Goal: Check status: Check status

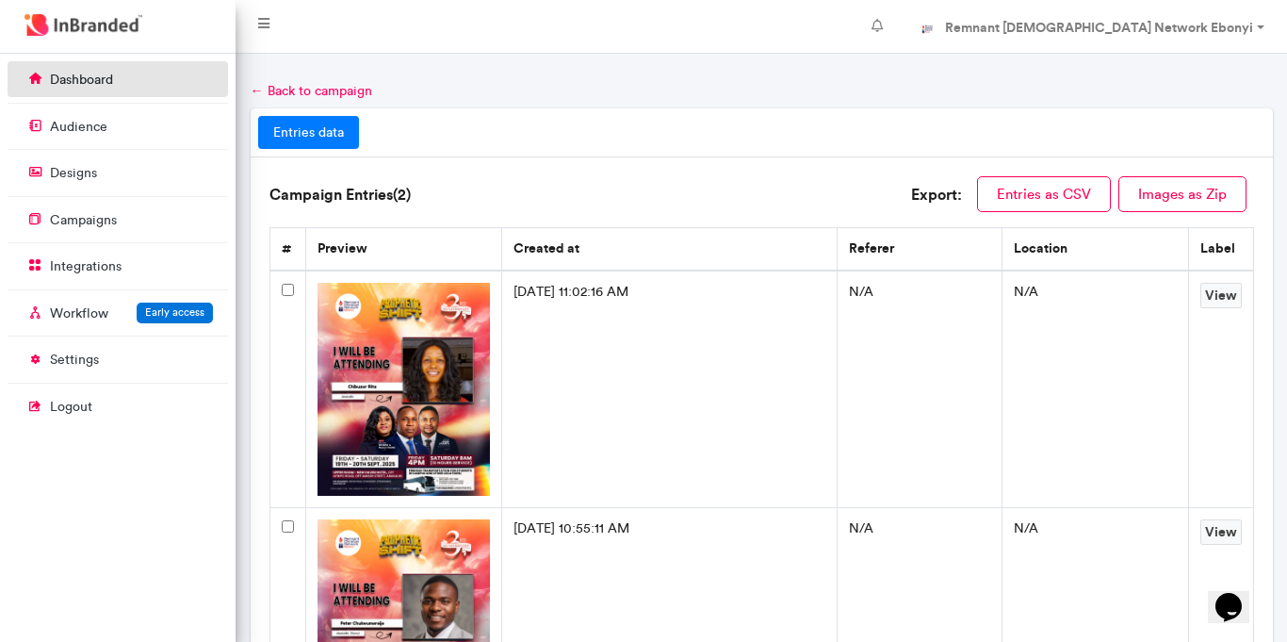
click at [121, 90] on link "dashboard" at bounding box center [118, 79] width 221 height 36
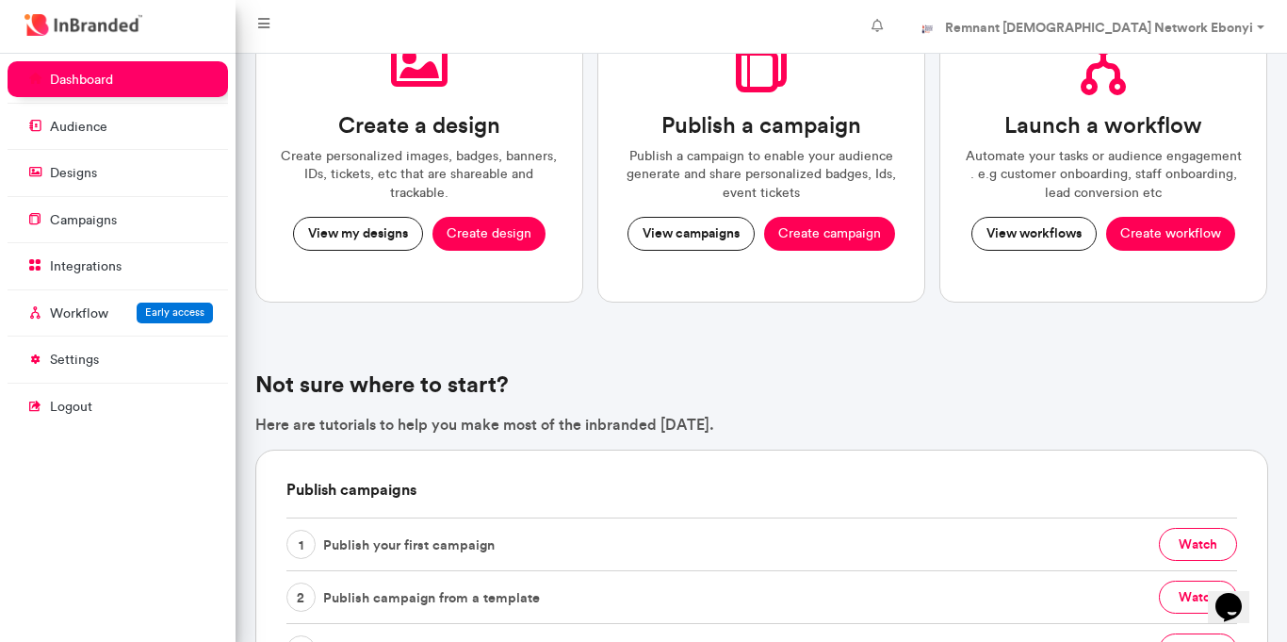
scroll to position [173, 0]
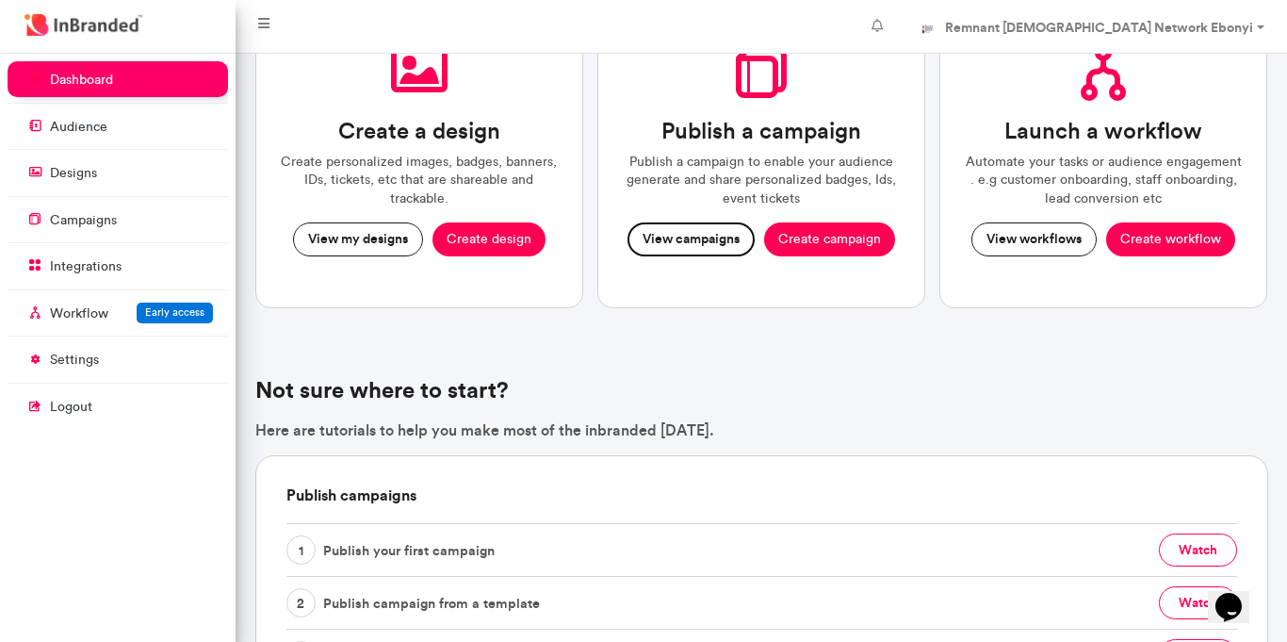
click at [675, 239] on button "View campaigns" at bounding box center [691, 239] width 127 height 34
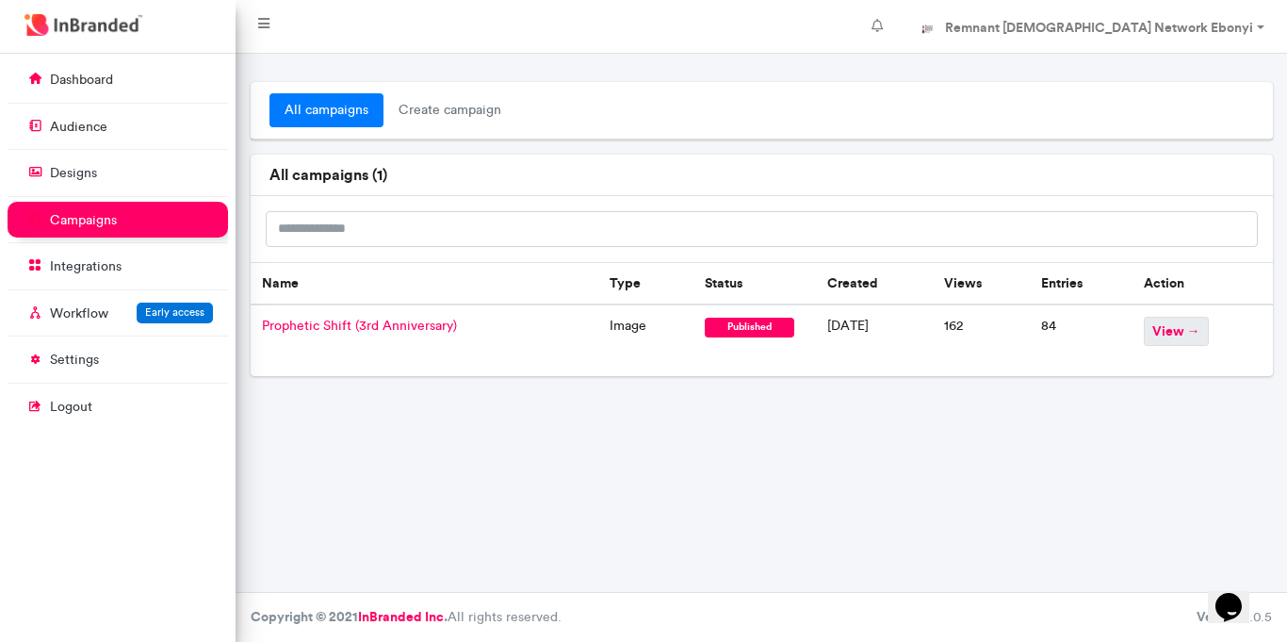
click at [1178, 324] on span "view →" at bounding box center [1176, 331] width 65 height 29
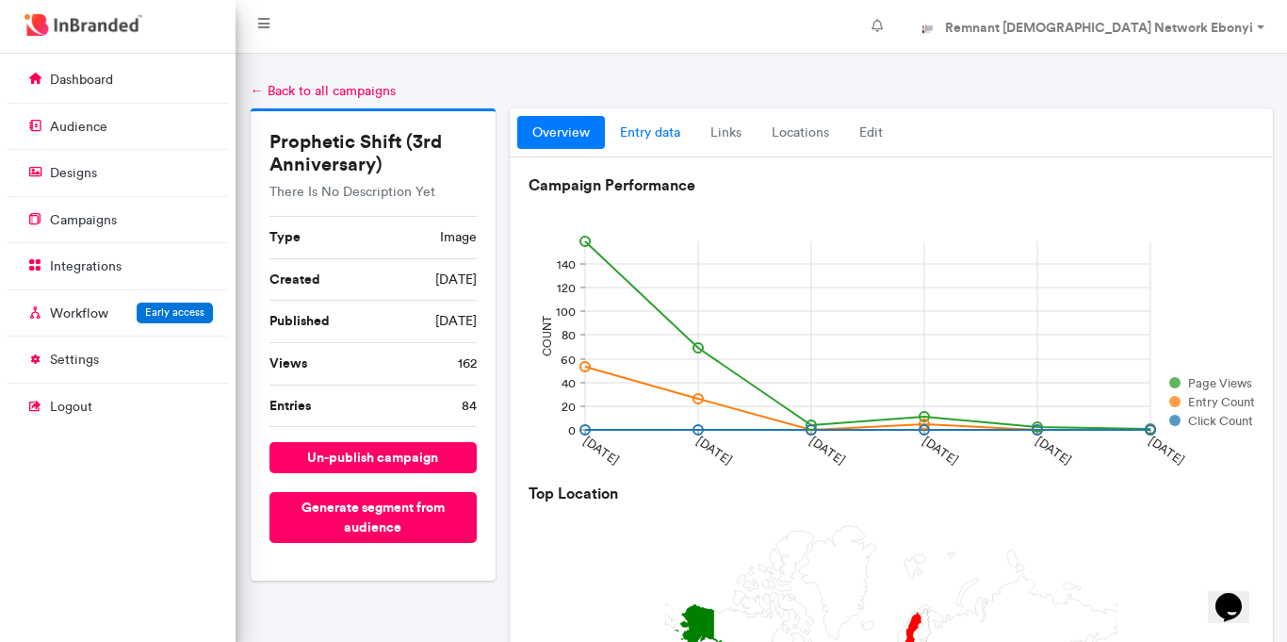
click at [638, 138] on link "entry data" at bounding box center [650, 133] width 90 height 34
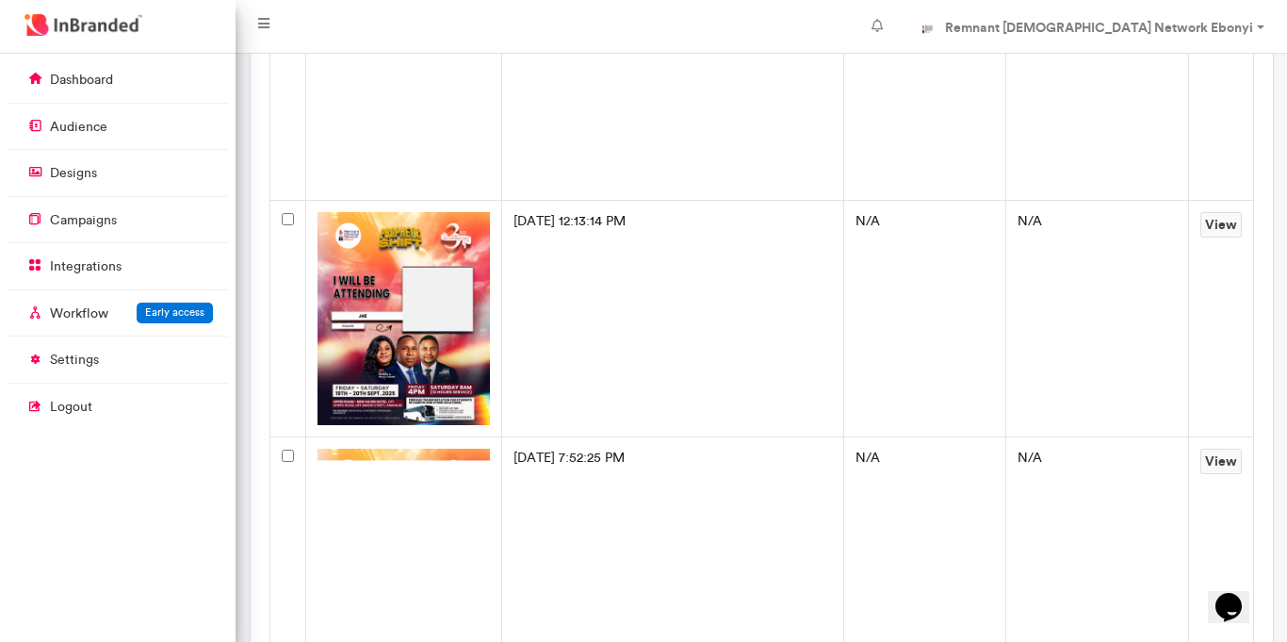
scroll to position [303, 0]
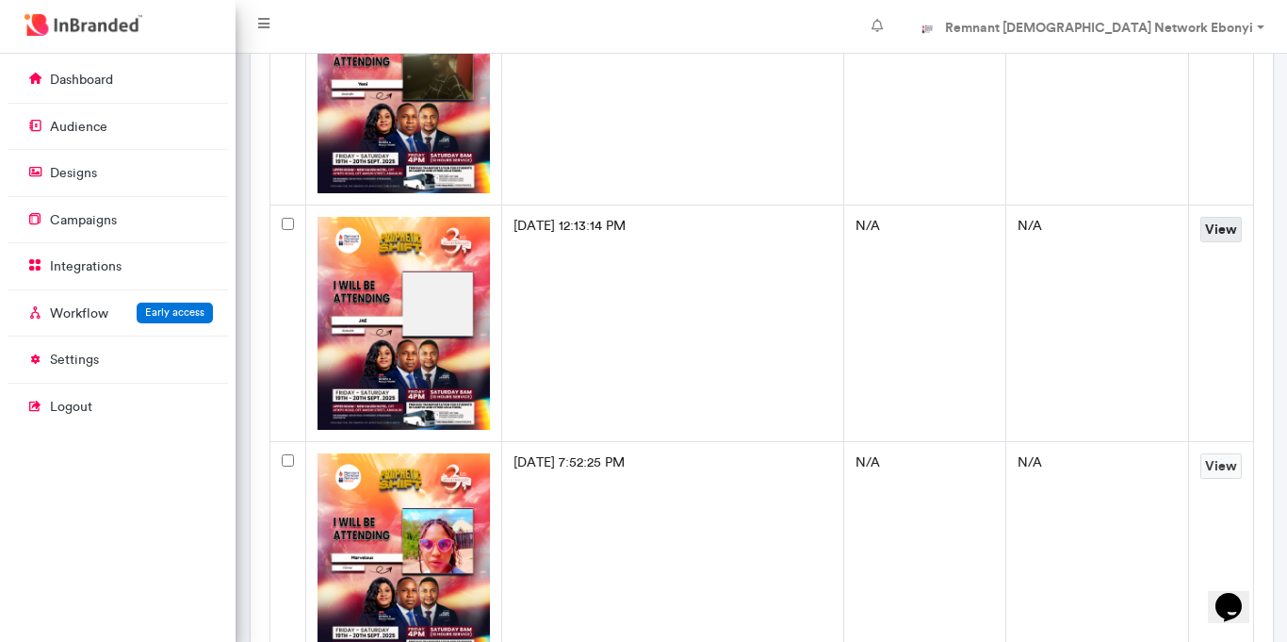
click at [1219, 227] on link "View" at bounding box center [1221, 229] width 41 height 25
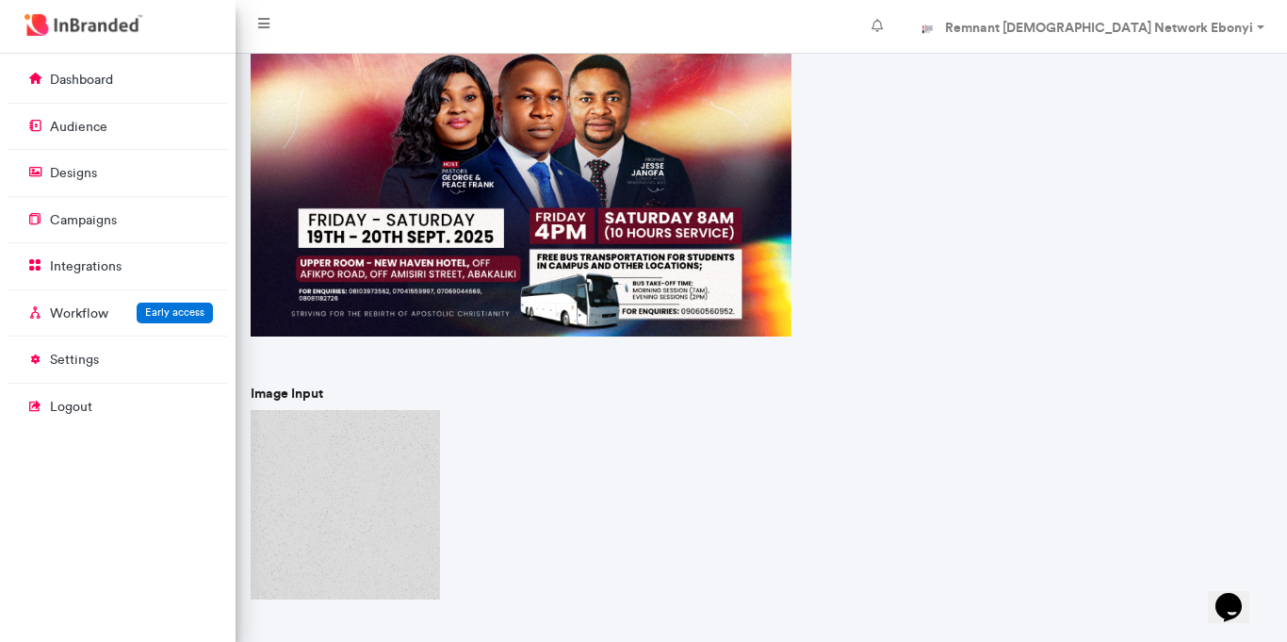
scroll to position [672, 0]
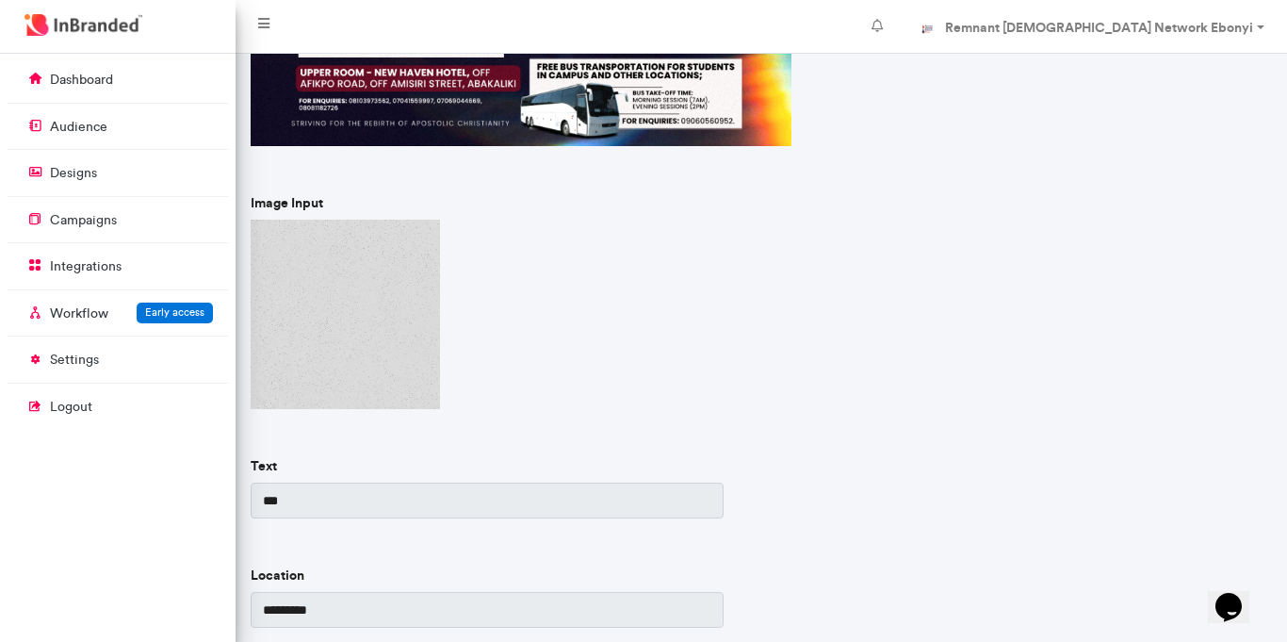
click at [379, 353] on img at bounding box center [345, 314] width 189 height 189
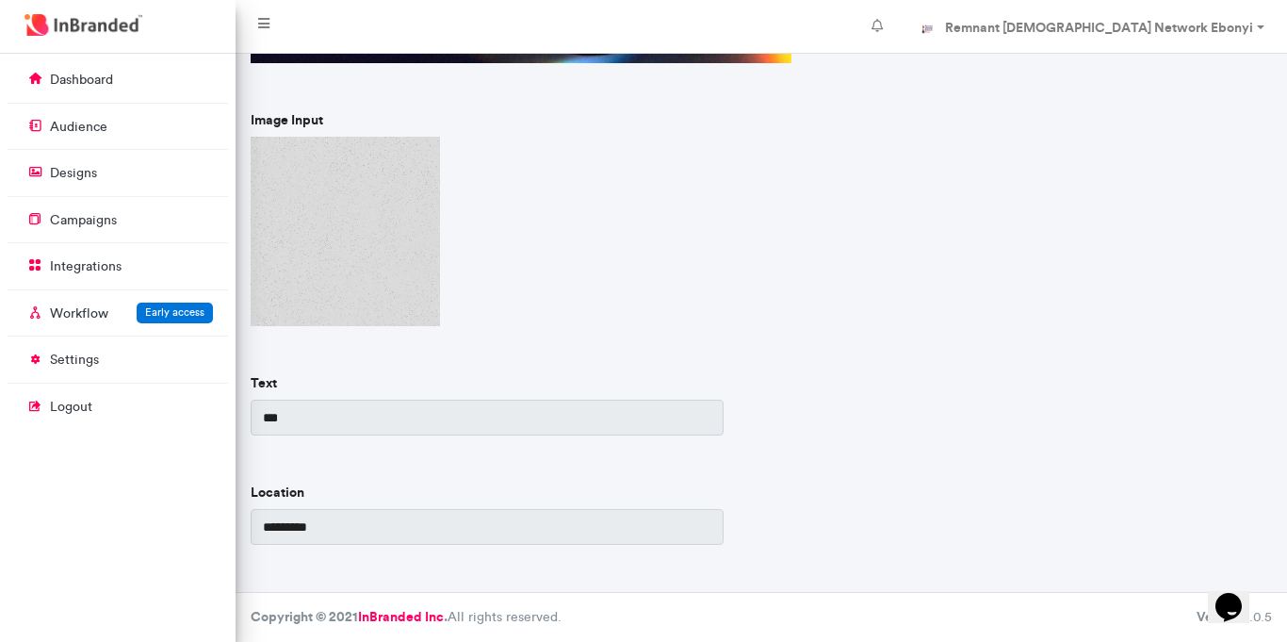
scroll to position [0, 0]
